Goal: Information Seeking & Learning: Compare options

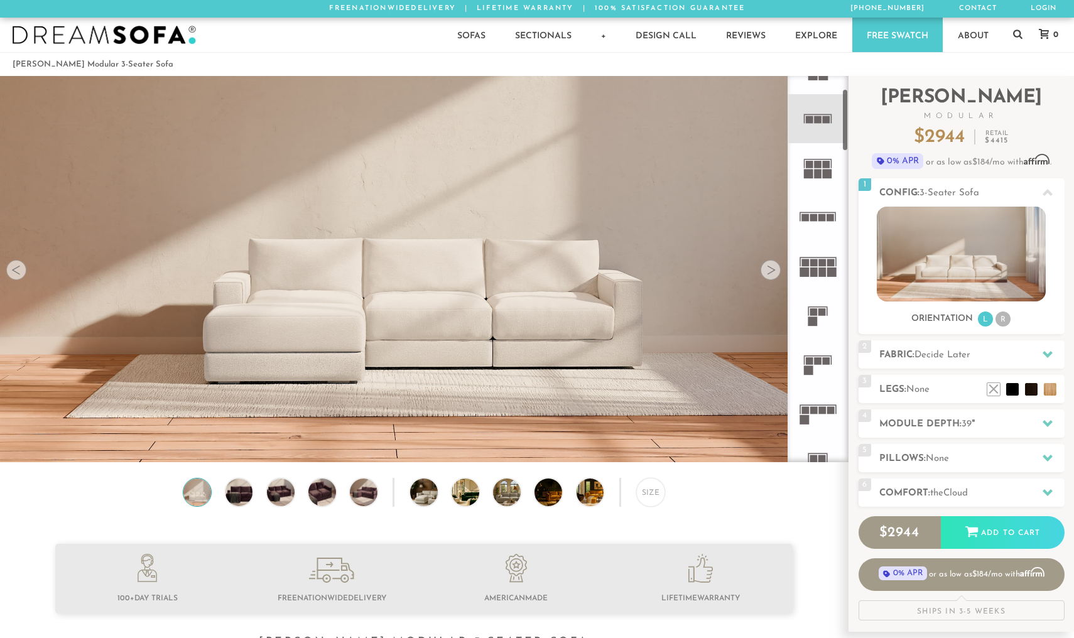
scroll to position [92, 0]
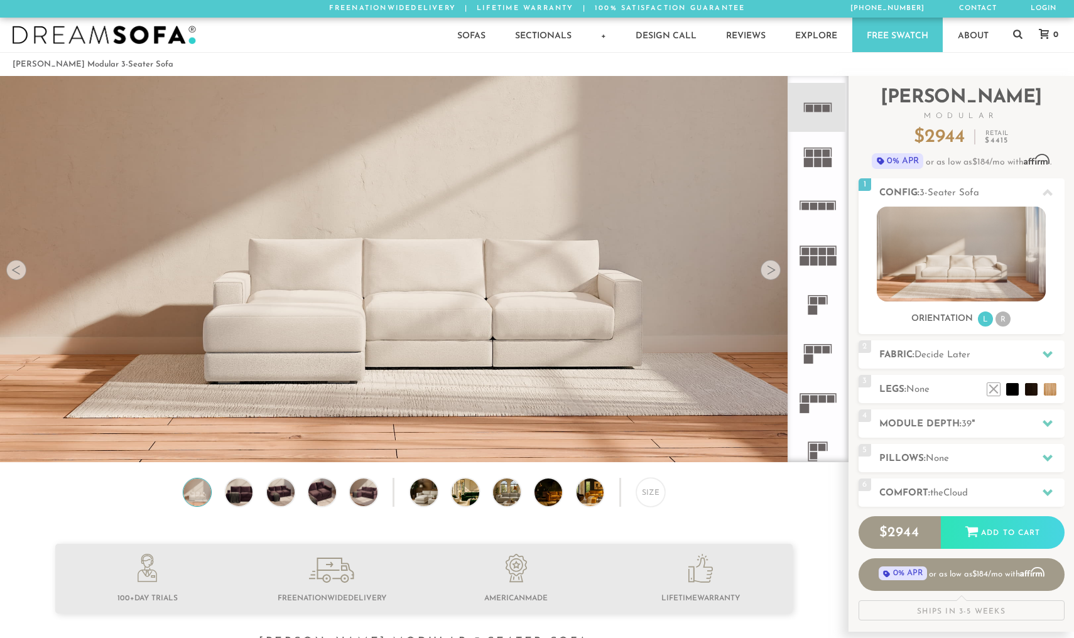
click at [812, 401] on rect at bounding box center [815, 400] width 8 height 8
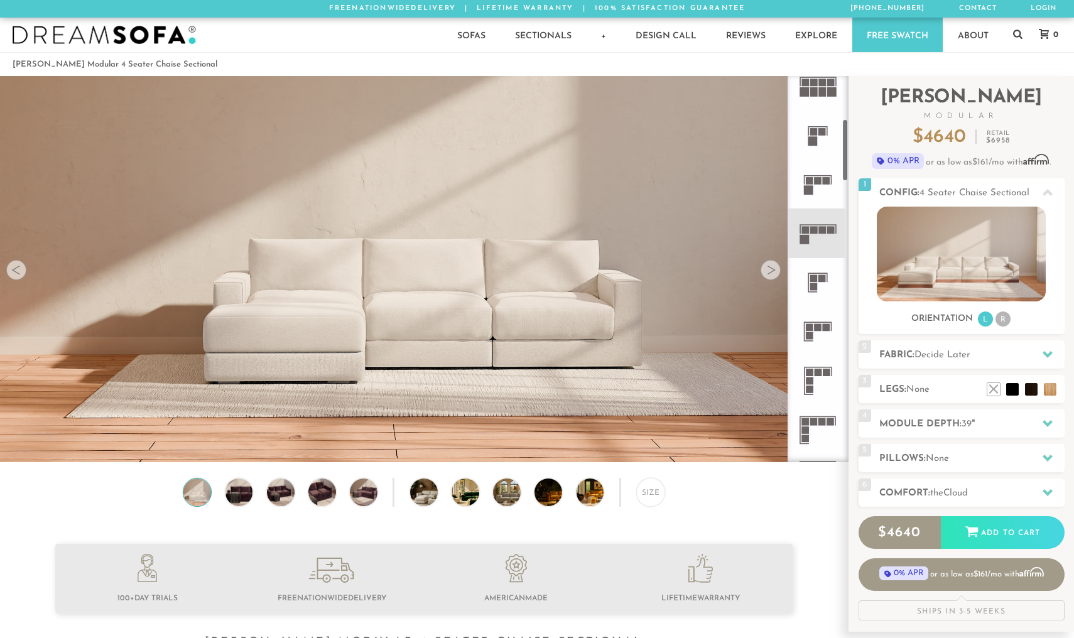
scroll to position [275, 0]
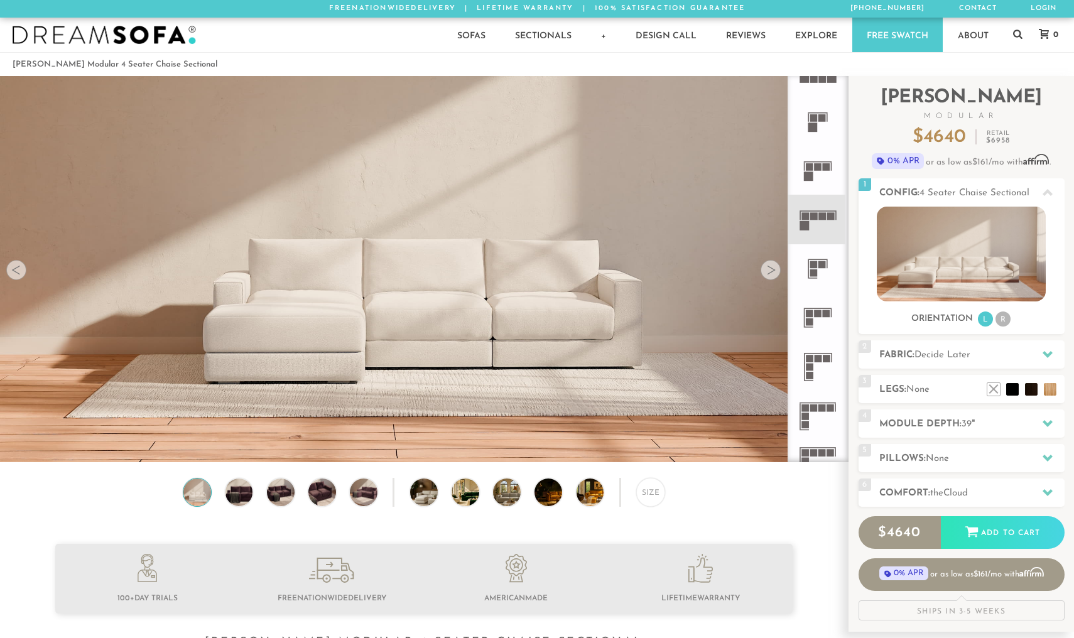
click at [818, 322] on icon at bounding box center [818, 317] width 49 height 49
click at [824, 360] on rect at bounding box center [827, 359] width 8 height 8
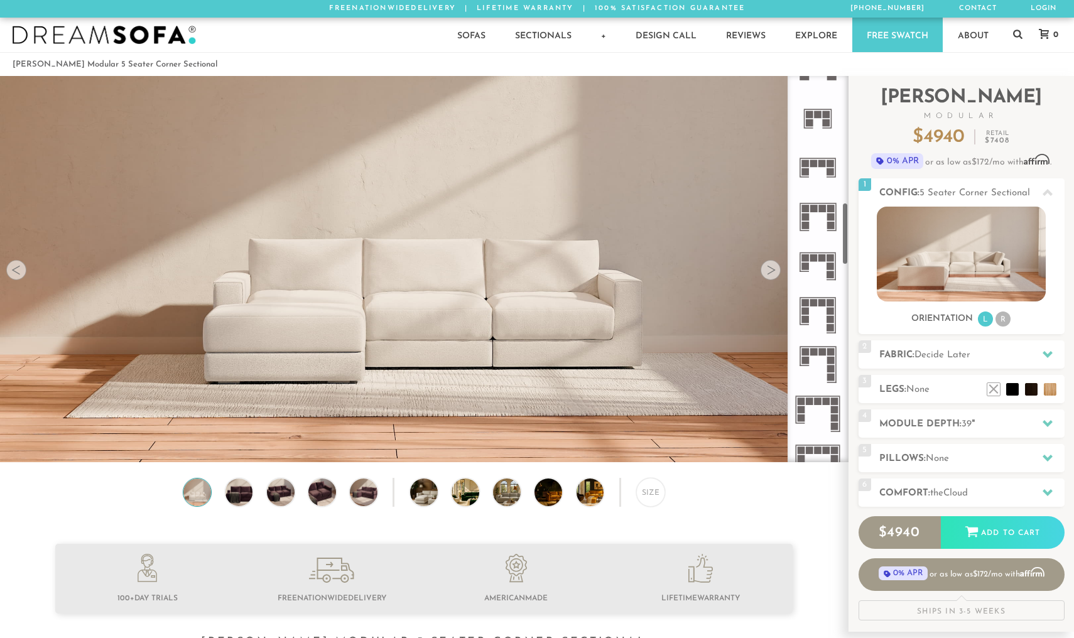
scroll to position [758, 0]
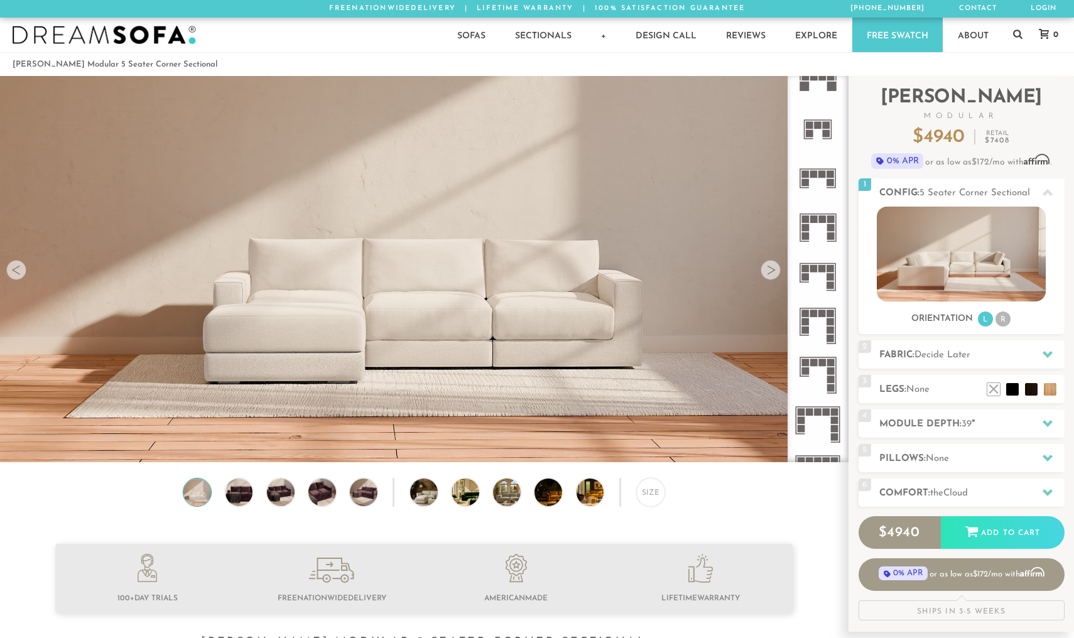
click at [823, 173] on rect at bounding box center [823, 175] width 8 height 8
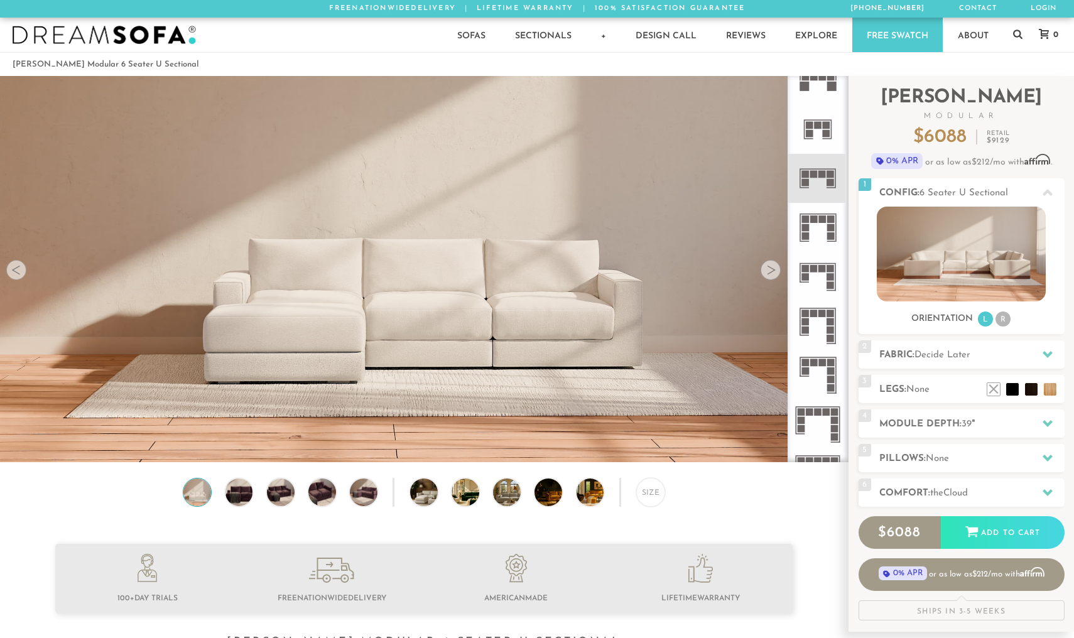
click at [810, 277] on icon at bounding box center [818, 277] width 49 height 49
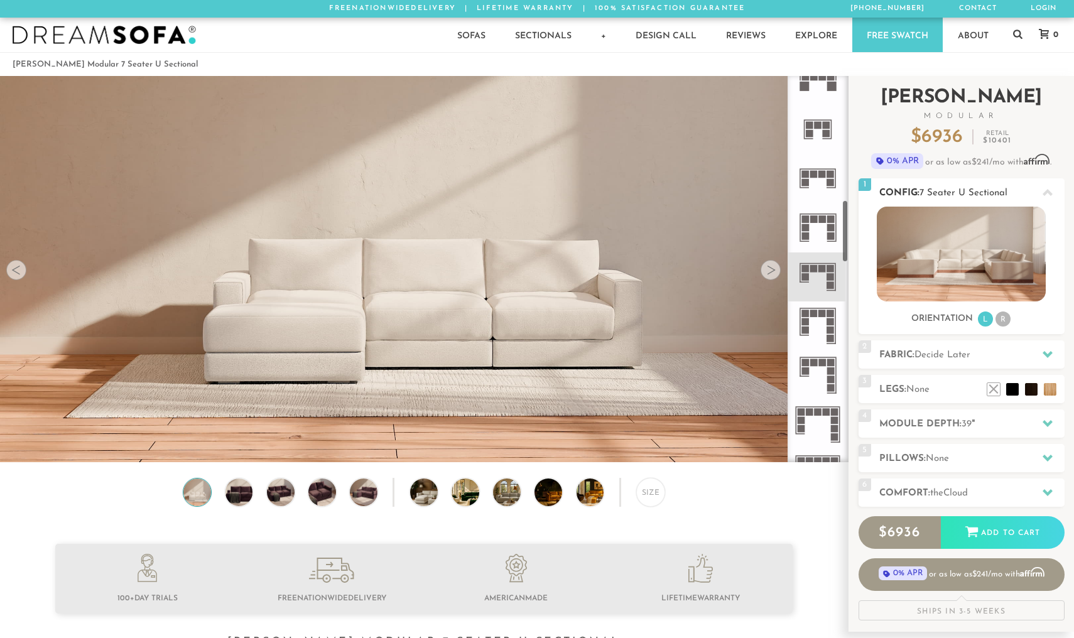
click at [1002, 320] on li "R" at bounding box center [1003, 319] width 15 height 15
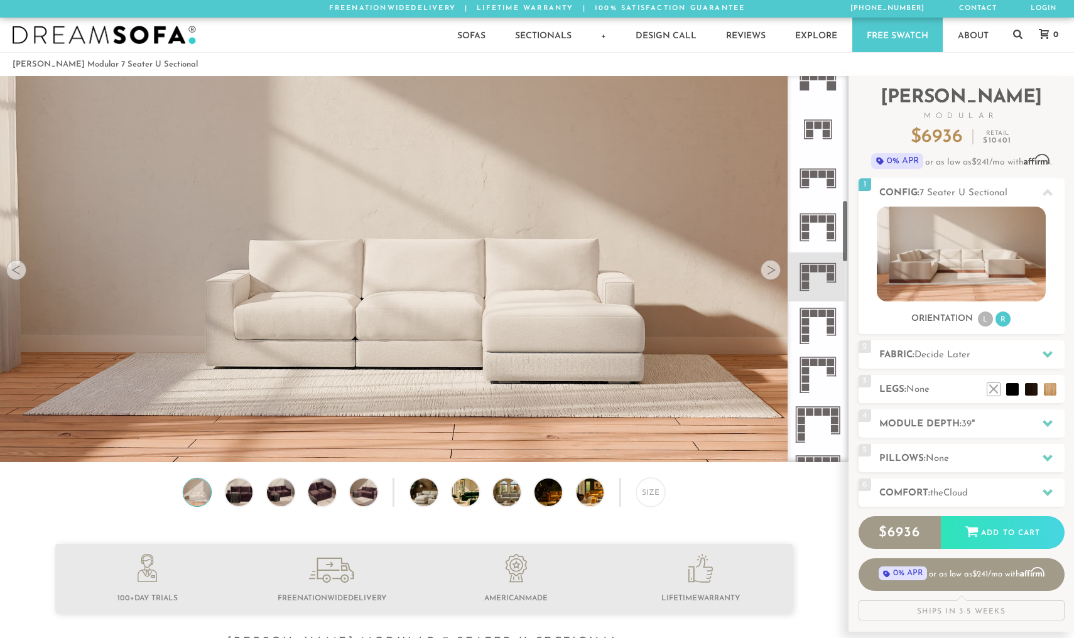
click at [768, 271] on div at bounding box center [771, 270] width 20 height 20
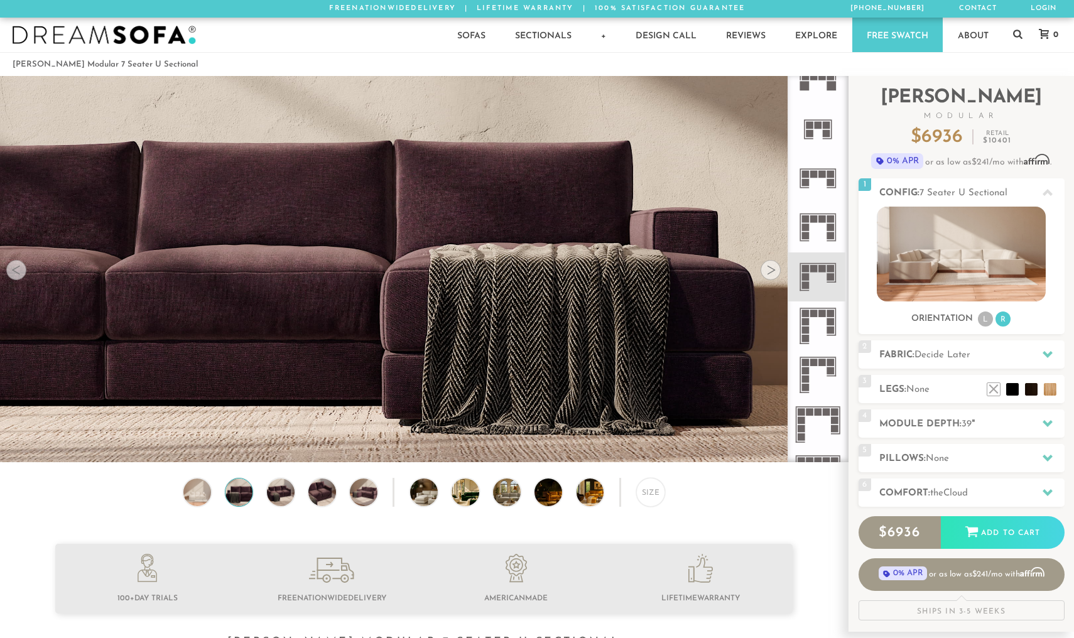
click at [768, 271] on div at bounding box center [771, 270] width 20 height 20
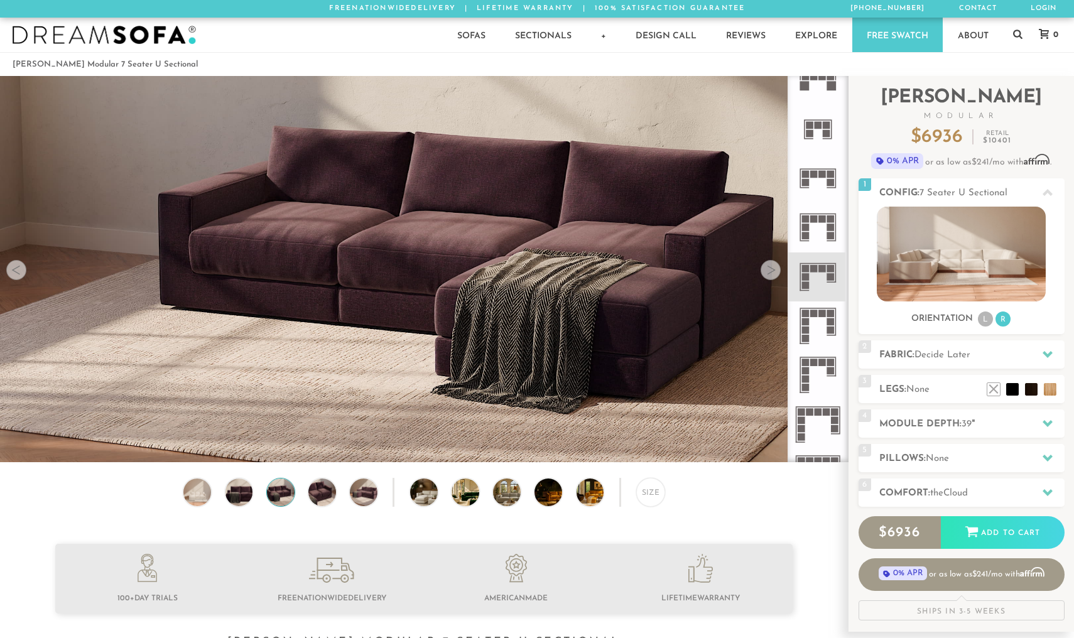
click at [768, 271] on div at bounding box center [771, 270] width 20 height 20
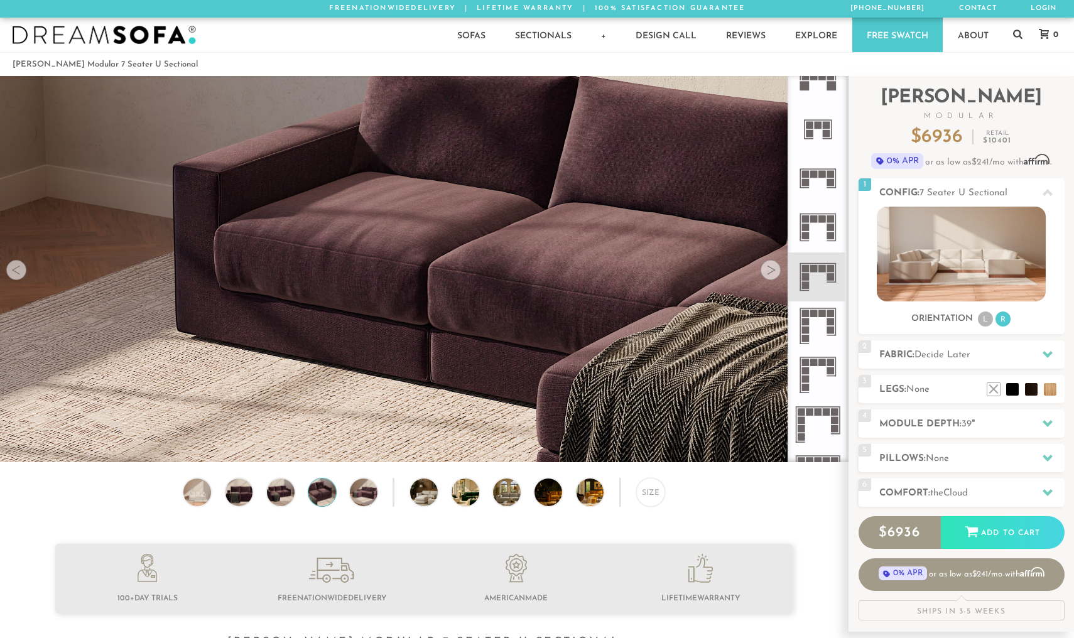
click at [768, 271] on div at bounding box center [771, 270] width 20 height 20
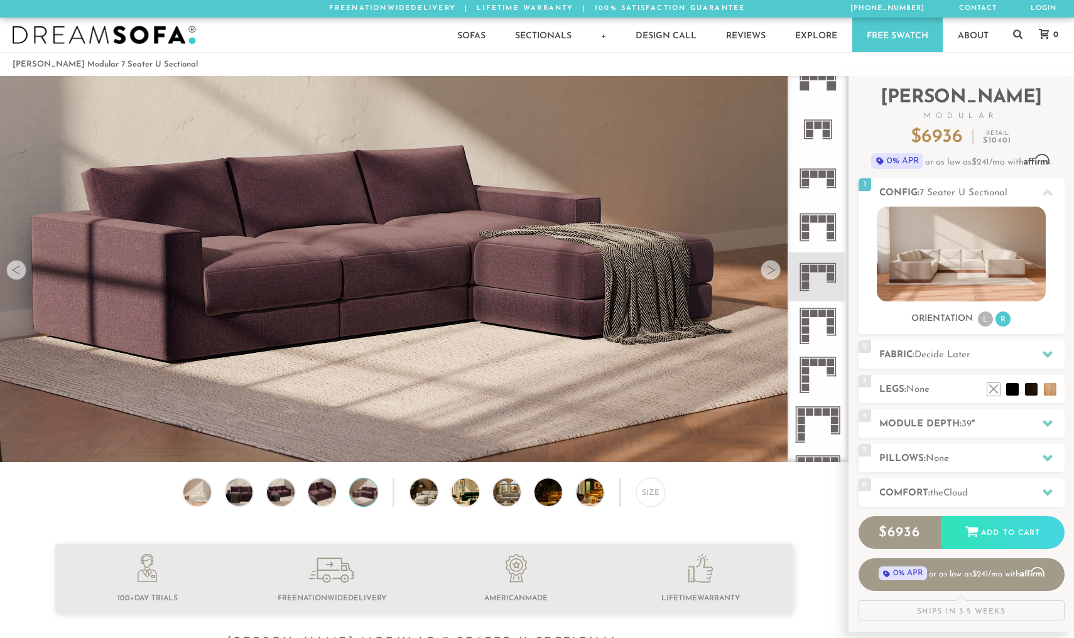
click at [768, 271] on div at bounding box center [771, 270] width 20 height 20
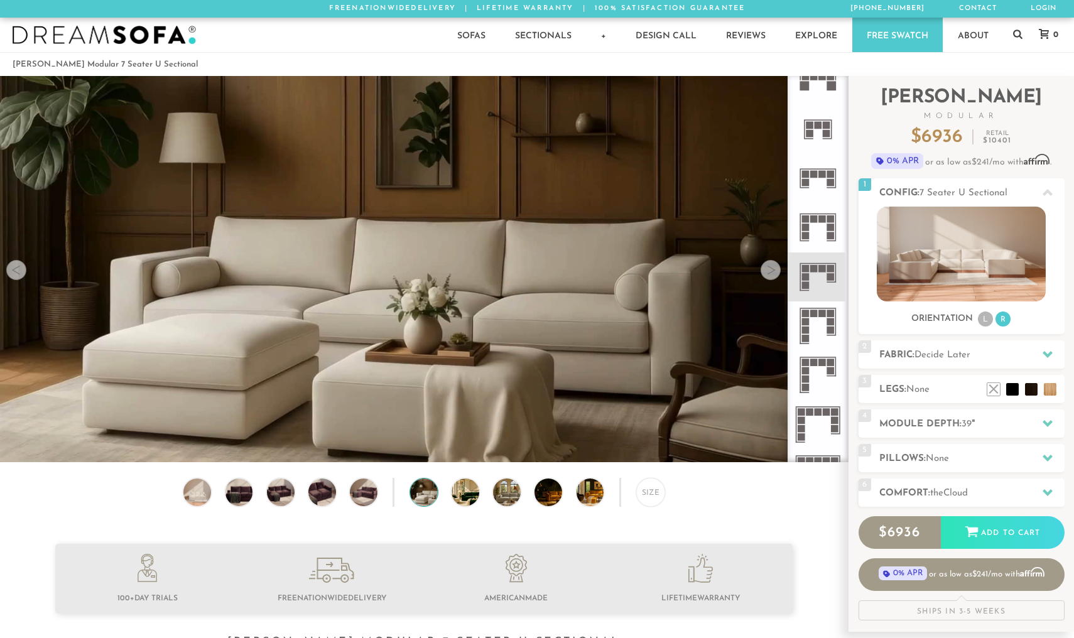
click at [768, 271] on div at bounding box center [771, 270] width 20 height 20
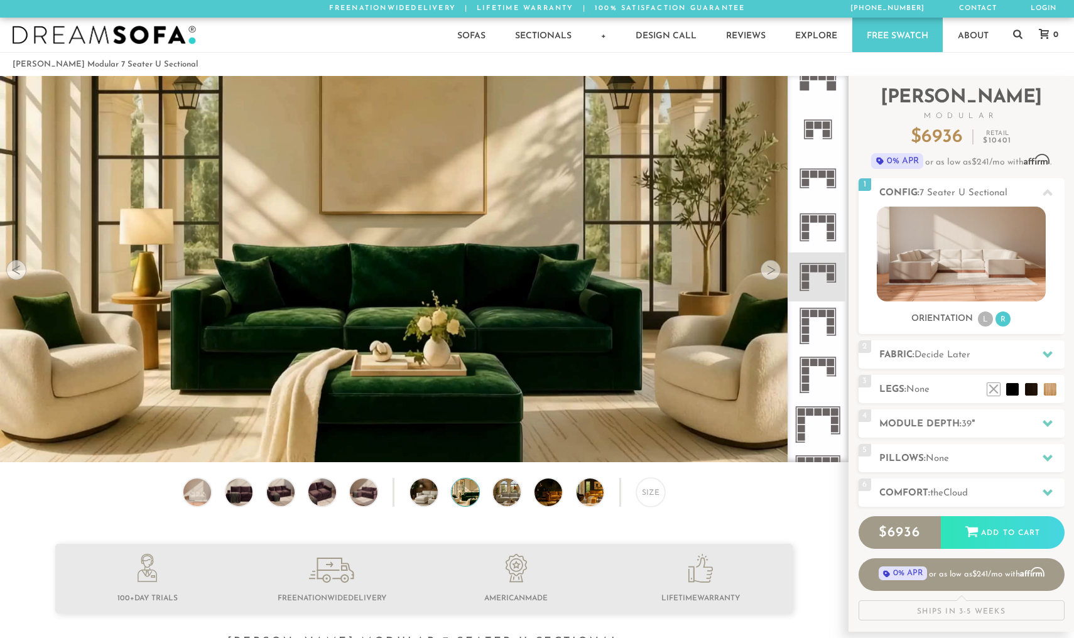
click at [768, 271] on div at bounding box center [771, 270] width 20 height 20
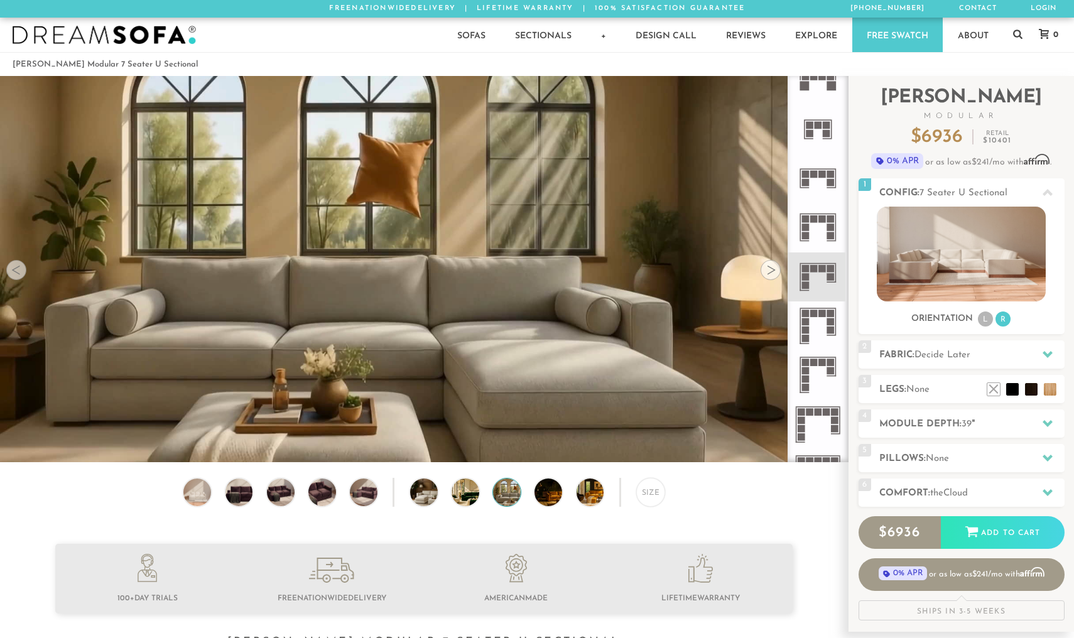
click at [768, 271] on div at bounding box center [771, 270] width 20 height 20
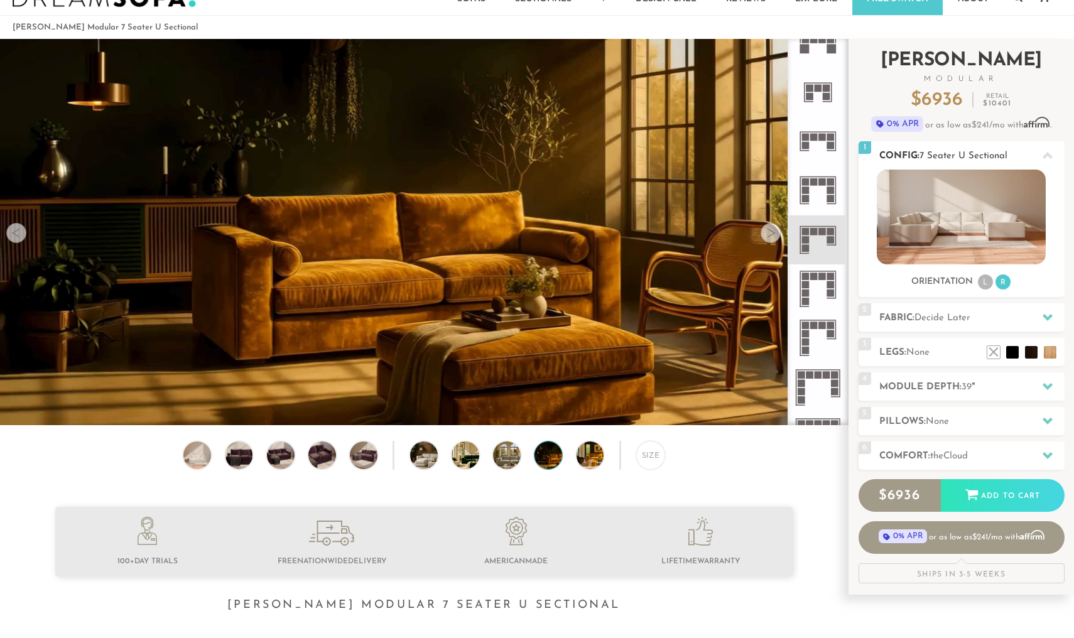
scroll to position [40, 0]
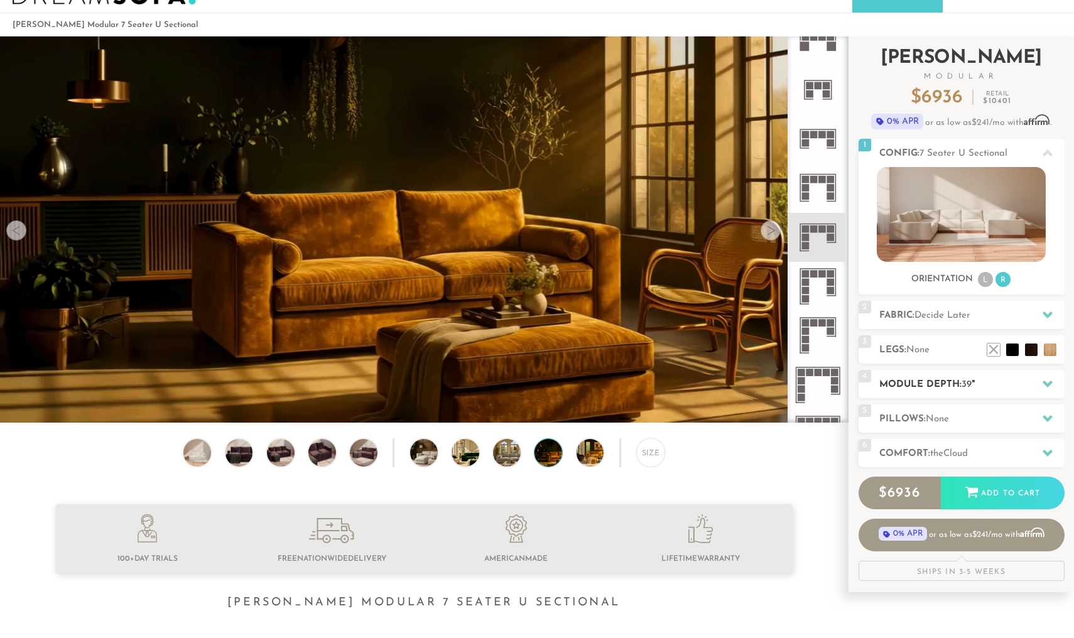
click at [932, 384] on h2 "Module Depth: 39 "" at bounding box center [972, 385] width 185 height 14
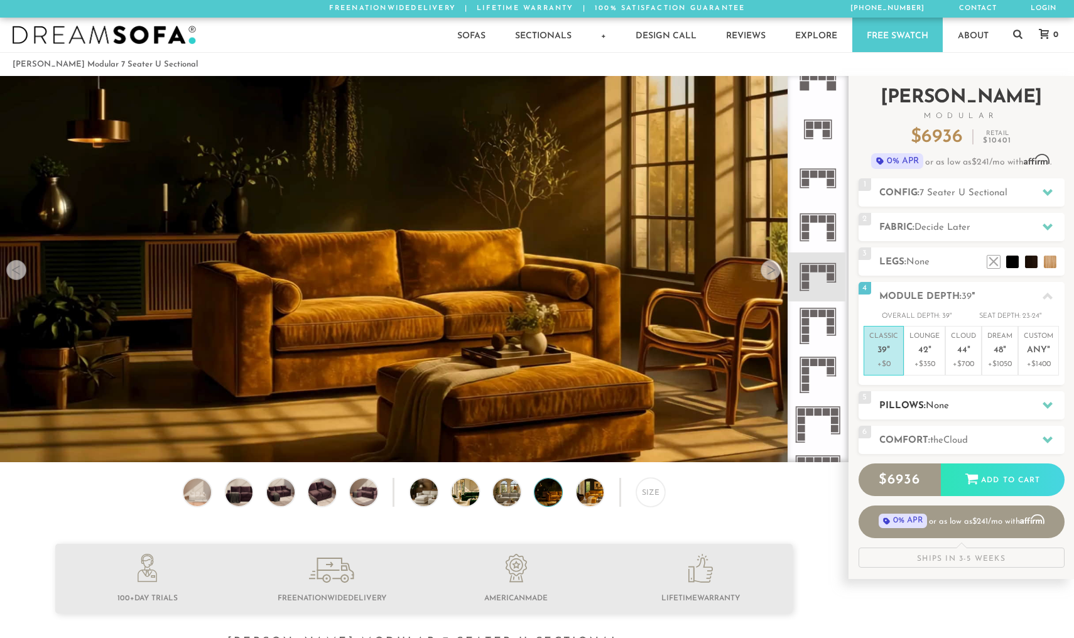
scroll to position [0, 0]
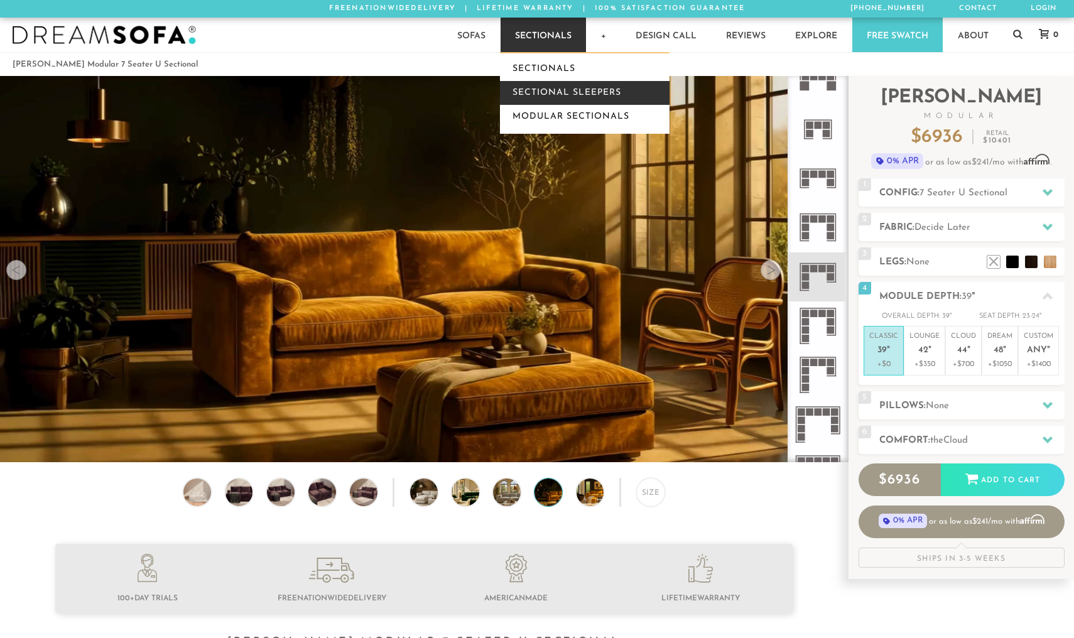
click at [542, 95] on link "Sectional Sleepers" at bounding box center [585, 93] width 170 height 24
